Goal: Task Accomplishment & Management: Complete application form

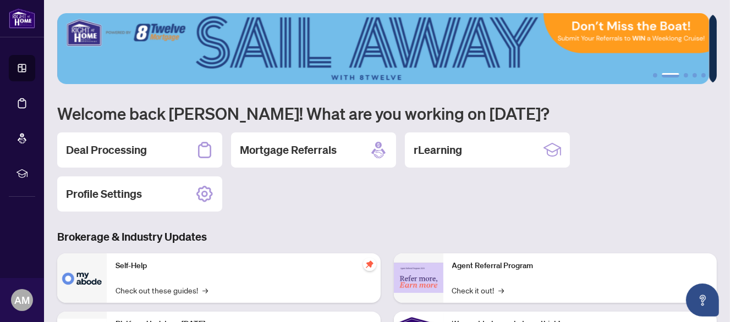
scroll to position [55, 0]
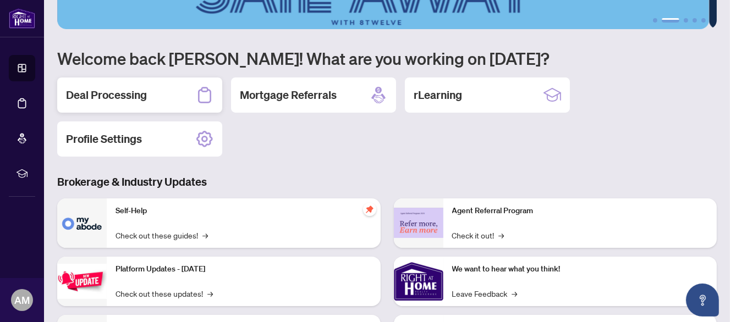
click at [129, 101] on h2 "Deal Processing" at bounding box center [106, 94] width 81 height 15
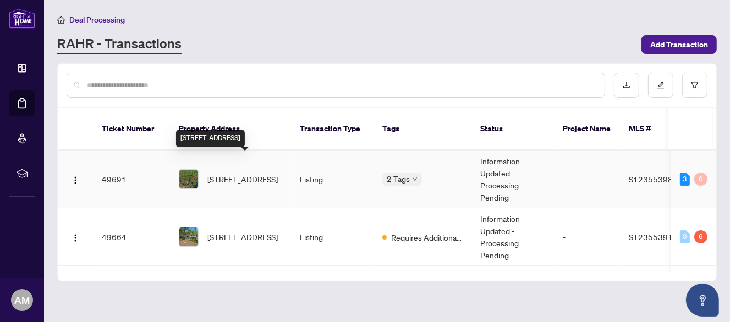
click at [240, 173] on span "[STREET_ADDRESS]" at bounding box center [242, 179] width 70 height 12
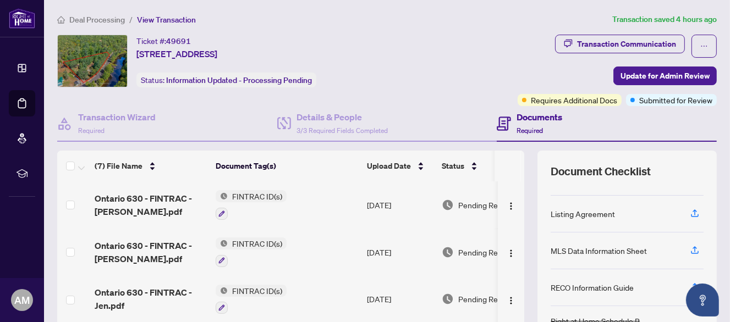
scroll to position [110, 0]
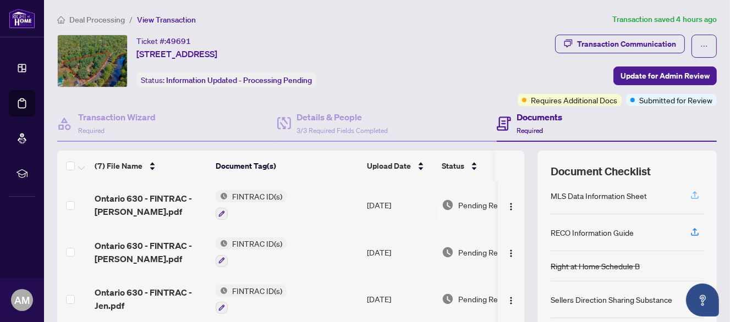
click at [690, 191] on icon "button" at bounding box center [695, 195] width 10 height 10
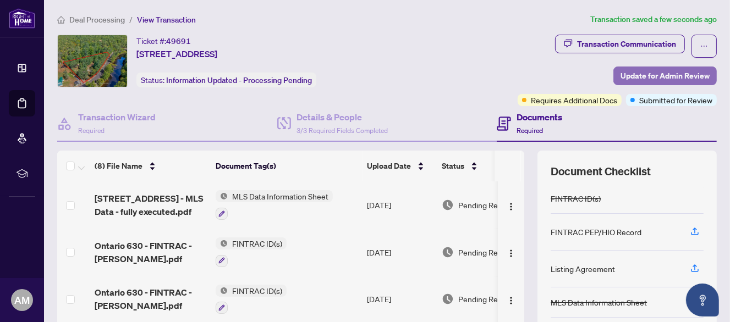
click at [651, 74] on span "Update for Admin Review" at bounding box center [665, 76] width 89 height 18
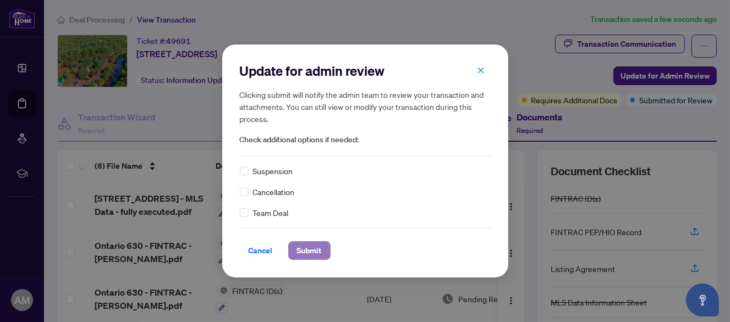
click at [314, 255] on span "Submit" at bounding box center [309, 251] width 25 height 18
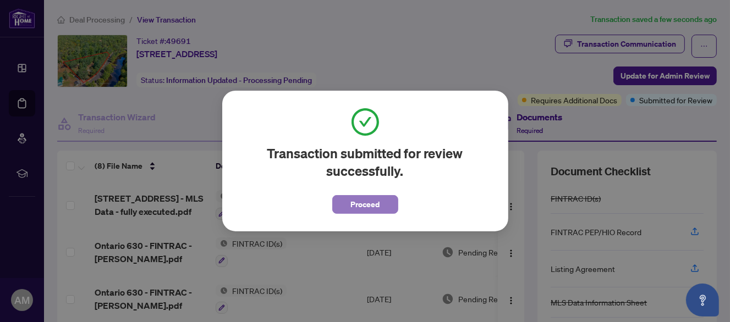
click at [365, 203] on span "Proceed" at bounding box center [364, 205] width 29 height 18
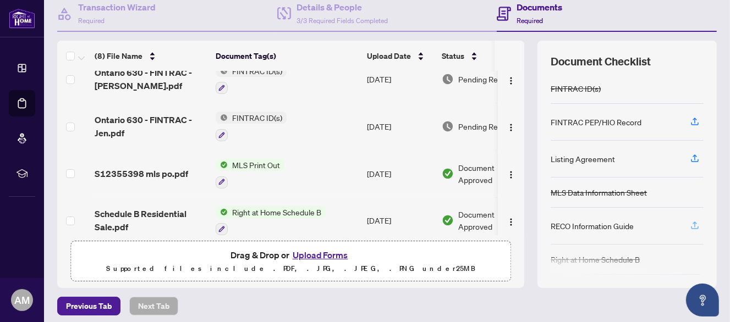
click at [690, 222] on icon "button" at bounding box center [695, 226] width 10 height 10
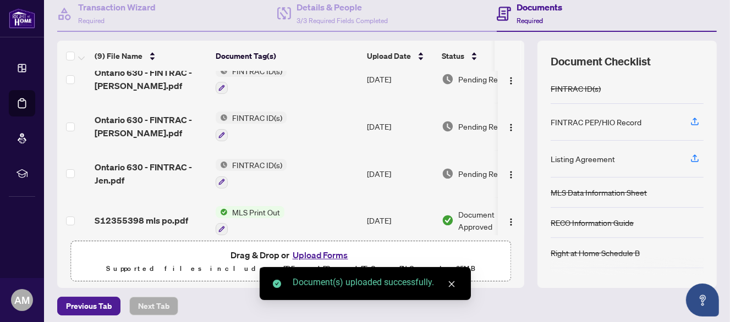
click at [500, 289] on div "Deal Processing / View Transaction Transaction saved a few seconds ago Ticket #…" at bounding box center [387, 128] width 668 height 451
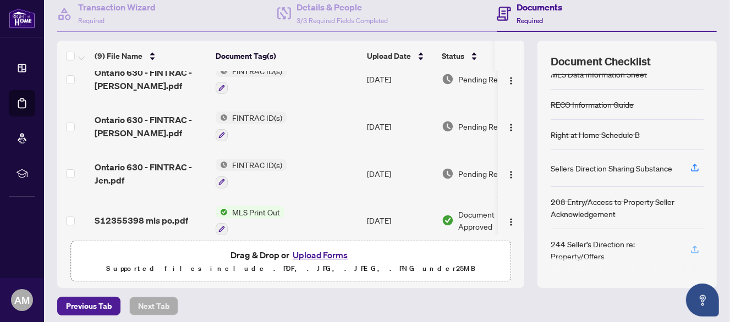
click at [690, 245] on icon "button" at bounding box center [695, 250] width 10 height 10
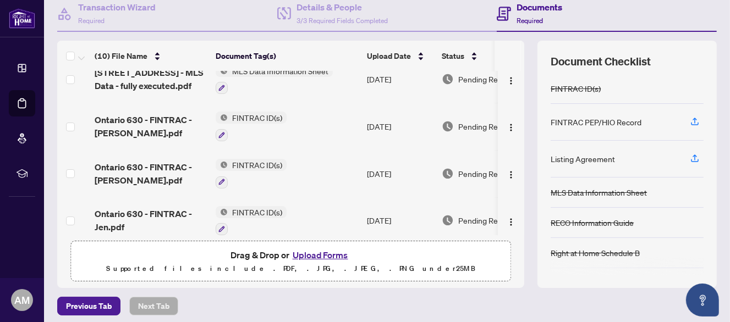
scroll to position [0, 0]
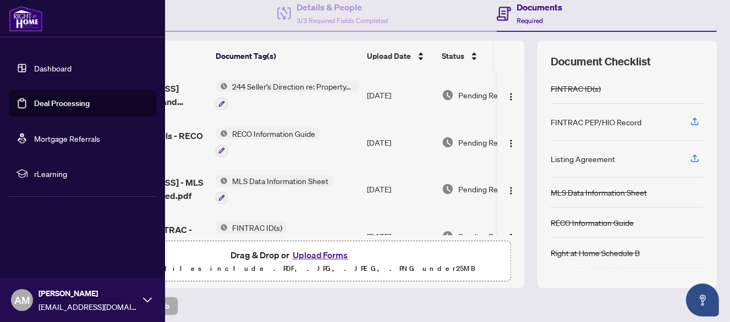
click at [34, 72] on link "Dashboard" at bounding box center [52, 68] width 37 height 10
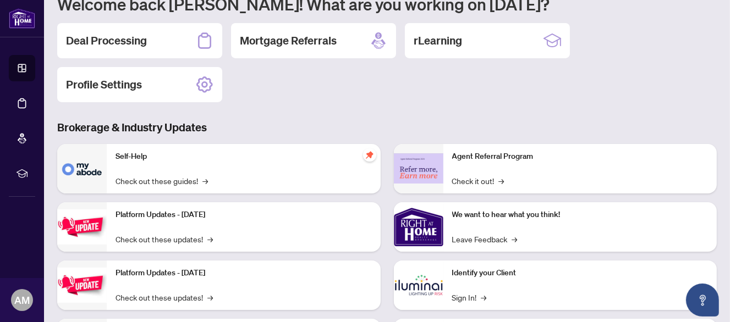
scroll to position [54, 0]
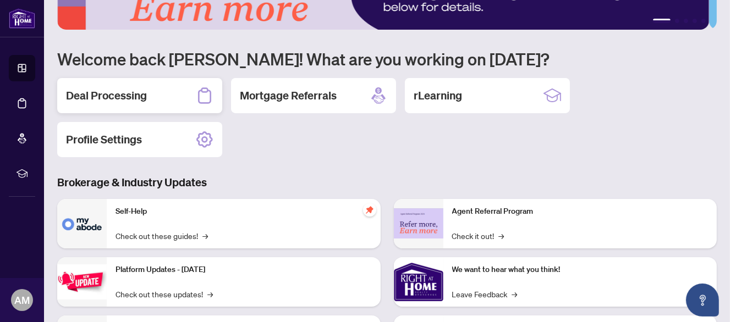
click at [143, 97] on h2 "Deal Processing" at bounding box center [106, 95] width 81 height 15
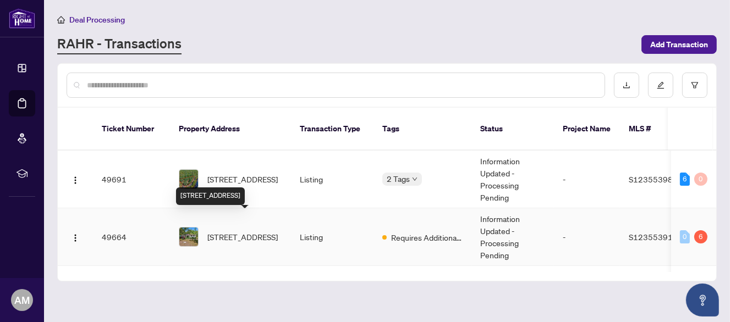
click at [252, 231] on span "[STREET_ADDRESS]" at bounding box center [242, 237] width 70 height 12
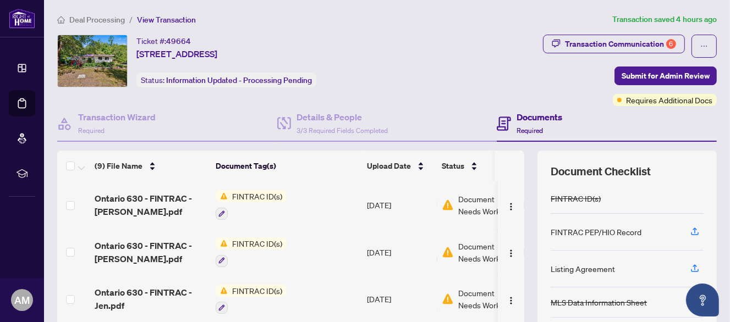
click at [256, 196] on span "FINTRAC ID(s)" at bounding box center [257, 196] width 59 height 12
click at [327, 172] on th "Document Tag(s)" at bounding box center [286, 166] width 151 height 31
click at [470, 208] on span "Document Needs Work" at bounding box center [486, 205] width 57 height 24
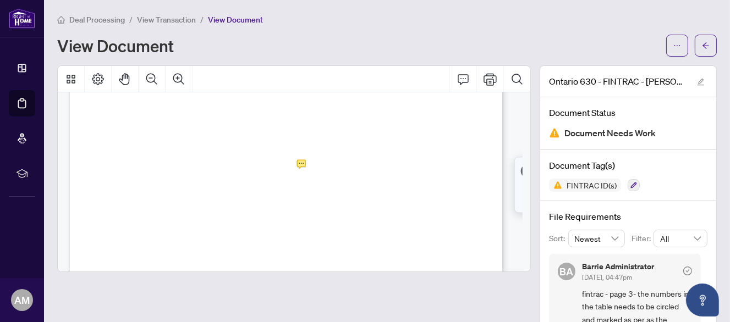
scroll to position [55, 0]
click at [317, 50] on div "View Document" at bounding box center [358, 46] width 602 height 18
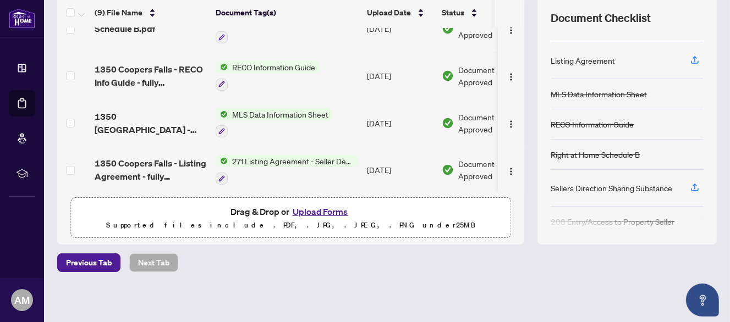
scroll to position [118, 0]
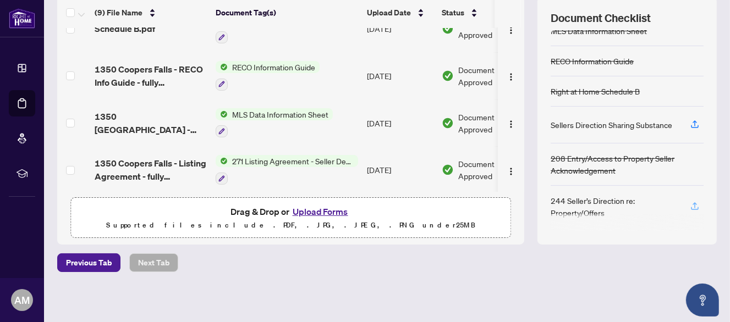
click at [691, 205] on icon "button" at bounding box center [695, 206] width 10 height 10
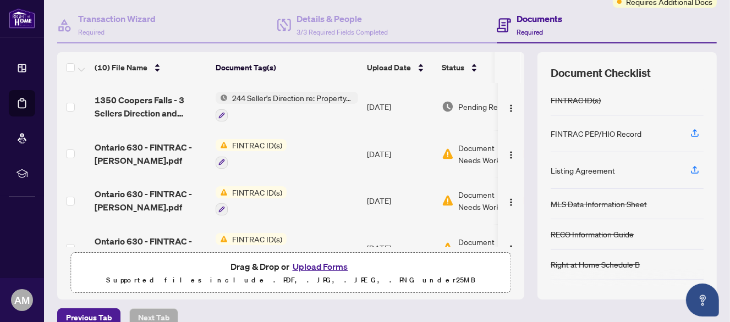
scroll to position [153, 0]
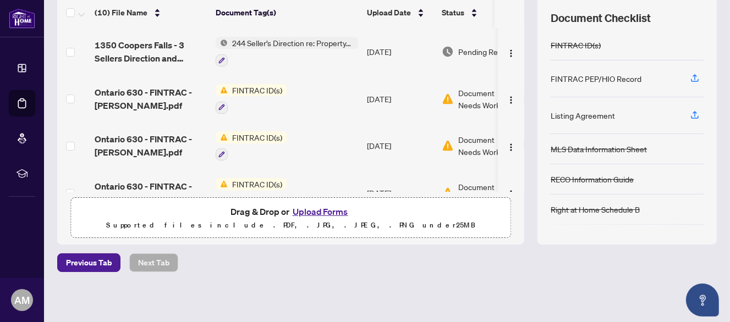
click at [478, 264] on div "Previous Tab Next Tab" at bounding box center [387, 263] width 660 height 19
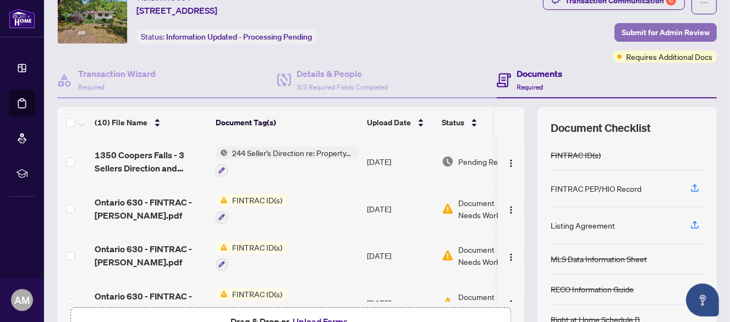
click at [640, 31] on span "Submit for Admin Review" at bounding box center [666, 33] width 88 height 18
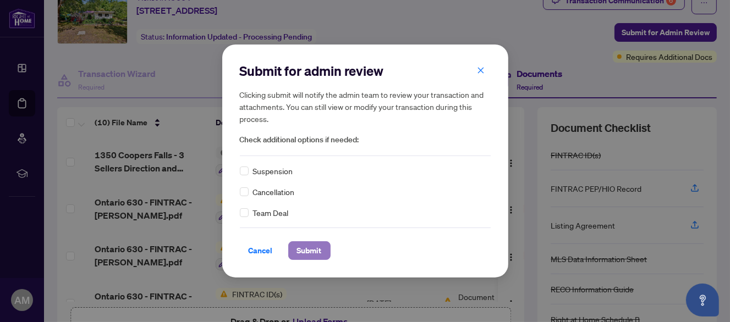
click at [314, 247] on span "Submit" at bounding box center [309, 251] width 25 height 18
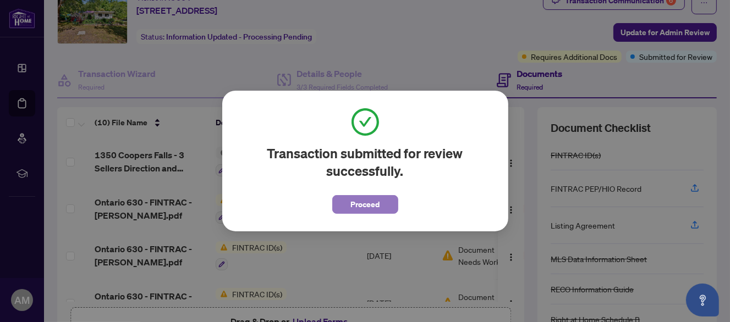
click at [368, 201] on span "Proceed" at bounding box center [364, 205] width 29 height 18
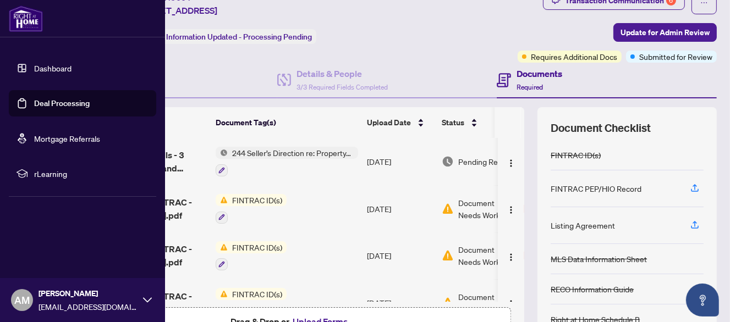
click at [52, 67] on link "Dashboard" at bounding box center [52, 68] width 37 height 10
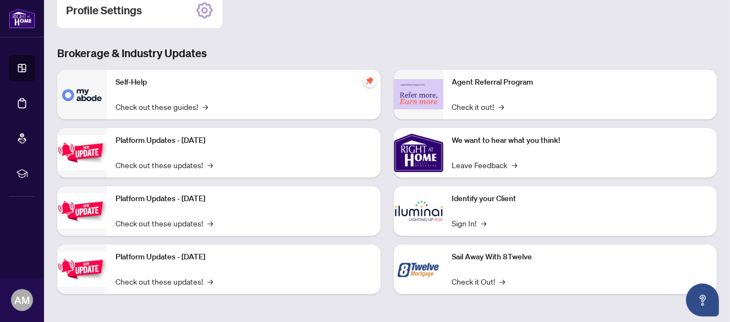
scroll to position [74, 0]
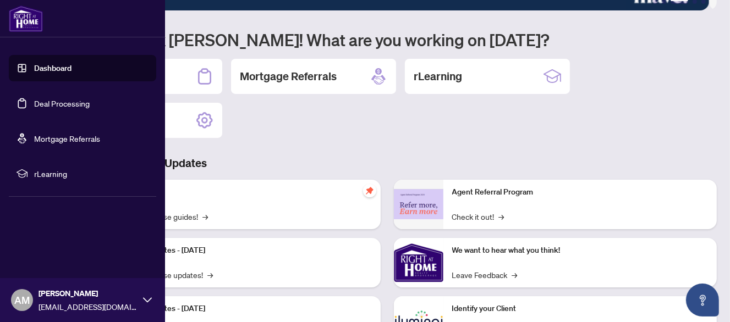
click at [54, 67] on link "Dashboard" at bounding box center [52, 68] width 37 height 10
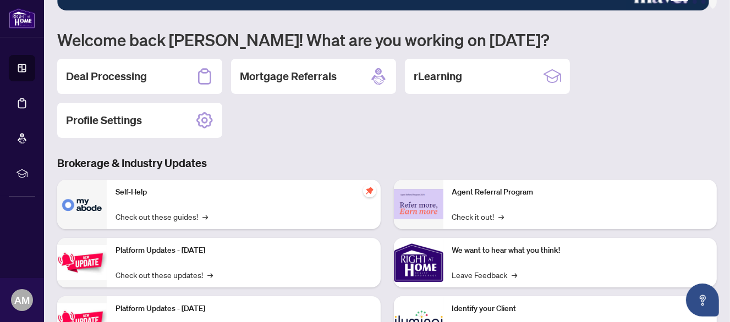
scroll to position [19, 0]
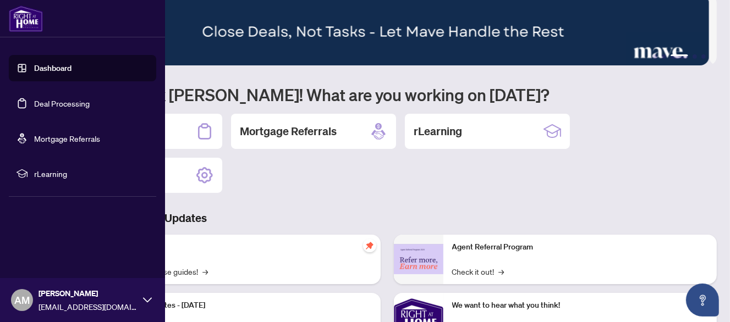
click at [48, 67] on link "Dashboard" at bounding box center [52, 68] width 37 height 10
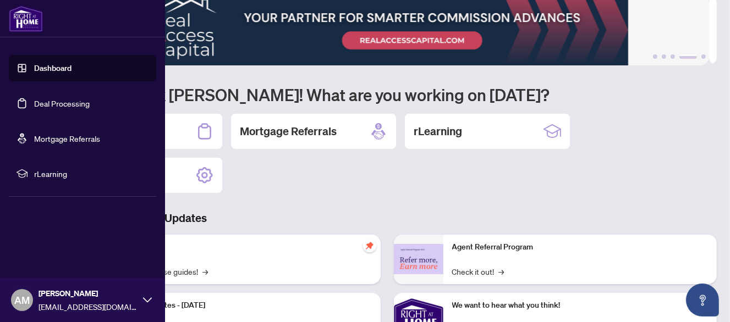
click at [48, 67] on link "Dashboard" at bounding box center [52, 68] width 37 height 10
